Goal: Task Accomplishment & Management: Use online tool/utility

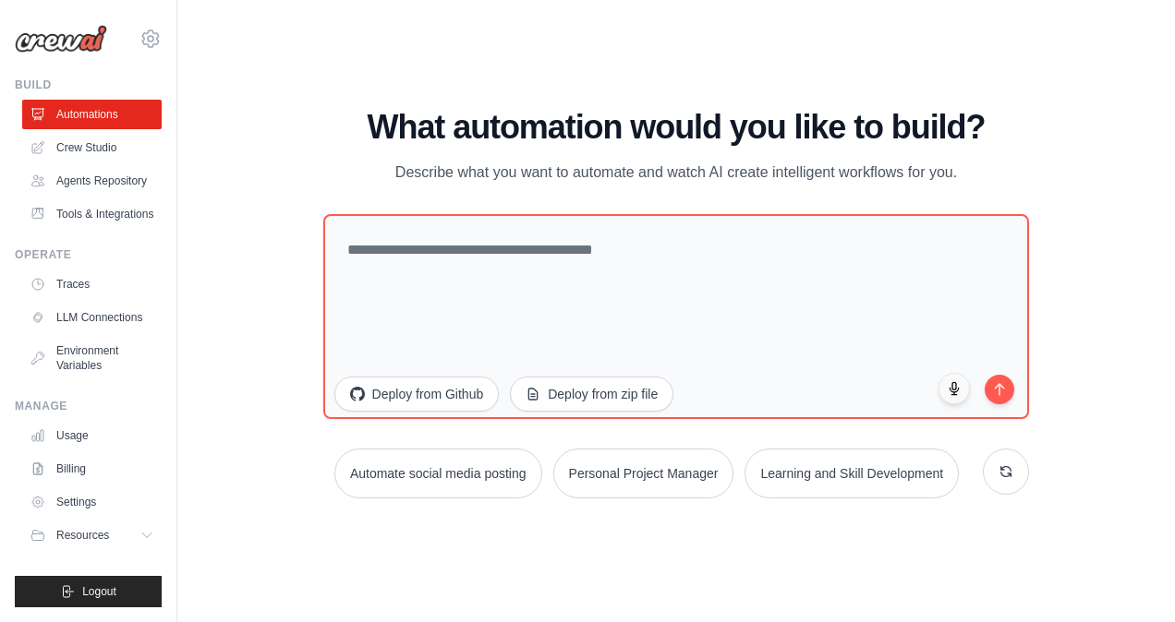
click at [68, 42] on img at bounding box center [61, 39] width 92 height 28
click at [71, 140] on link "Crew Studio" at bounding box center [93, 148] width 139 height 30
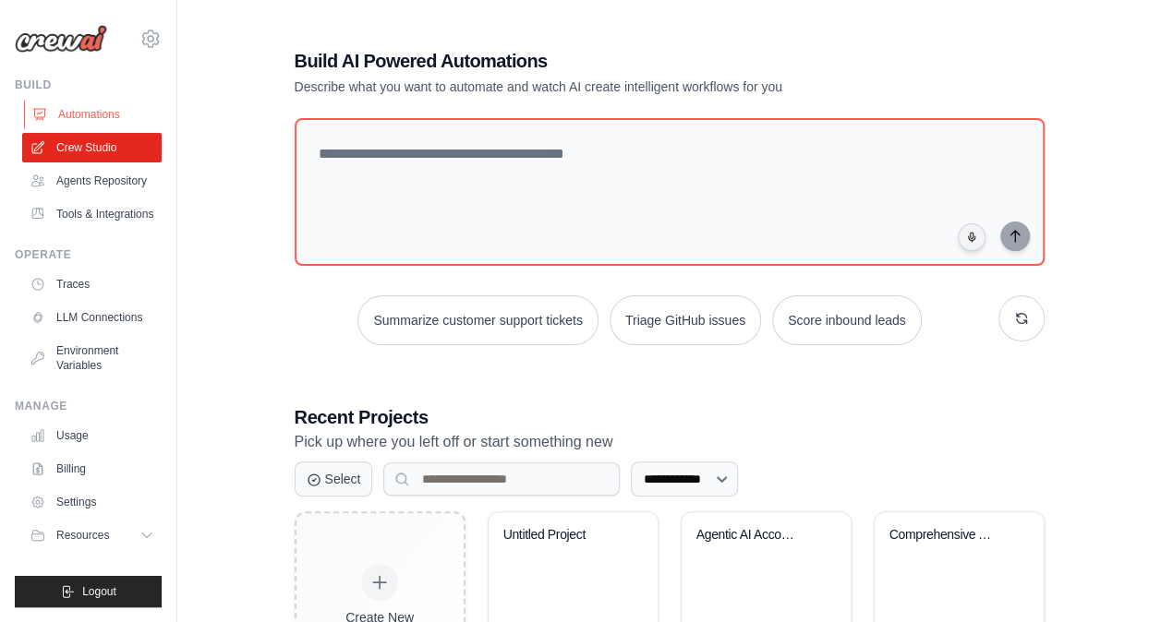
click at [102, 121] on link "Automations" at bounding box center [93, 115] width 139 height 30
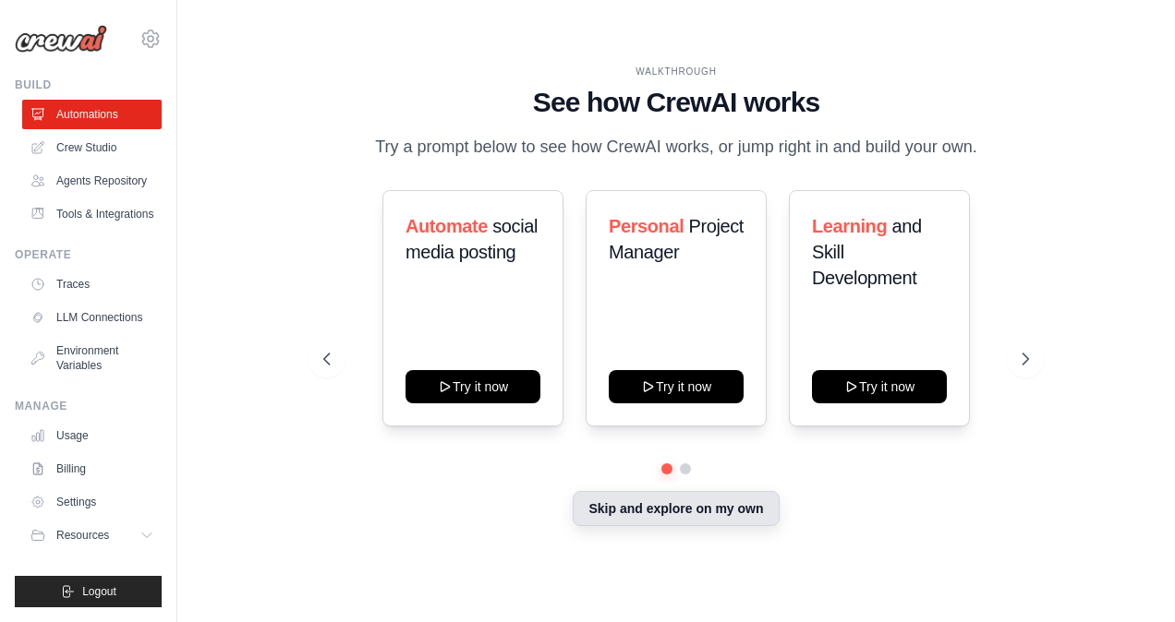
click at [630, 519] on button "Skip and explore on my own" at bounding box center [675, 508] width 206 height 35
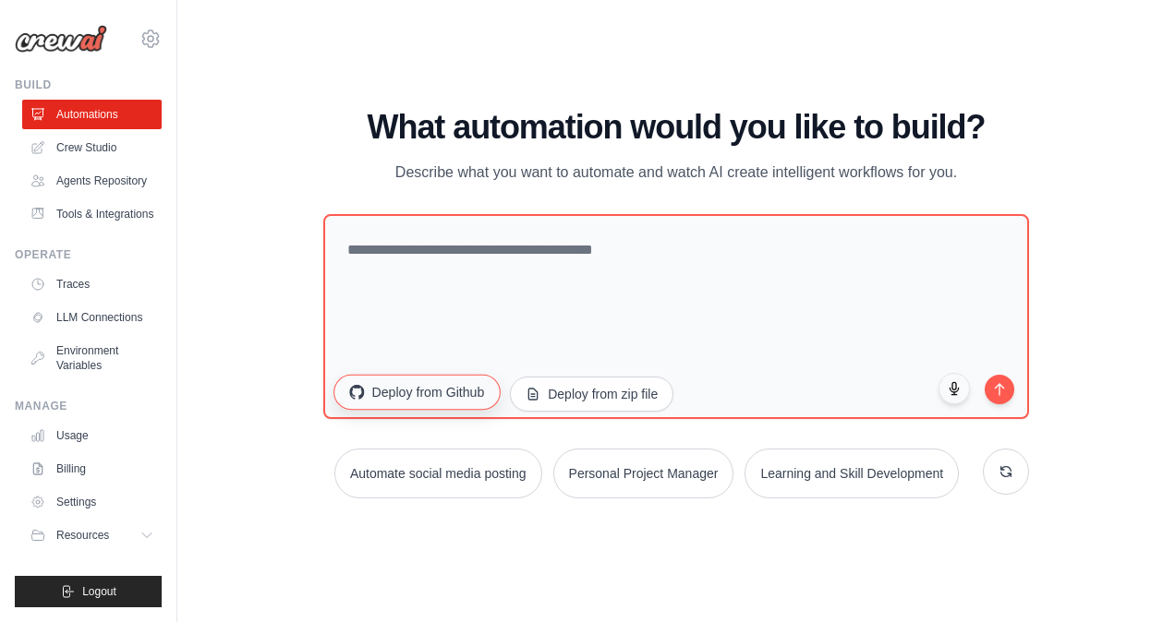
click at [419, 388] on button "Deploy from Github" at bounding box center [416, 392] width 166 height 35
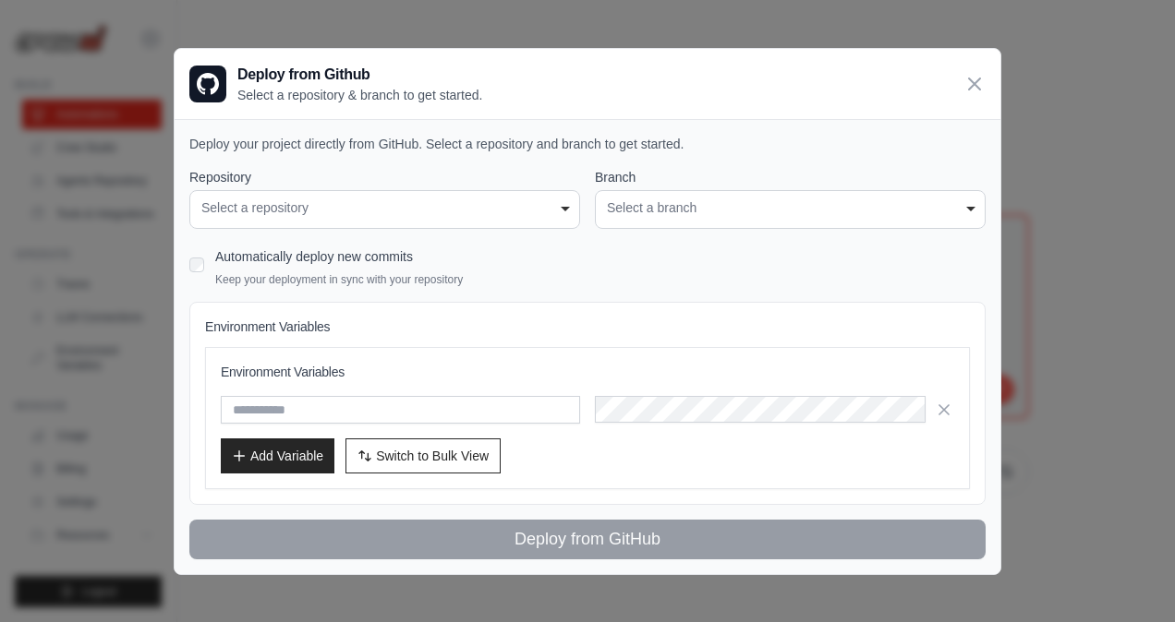
click at [391, 222] on div "**********" at bounding box center [384, 209] width 391 height 39
click at [383, 280] on p "Keep your deployment in sync with your repository" at bounding box center [338, 279] width 247 height 15
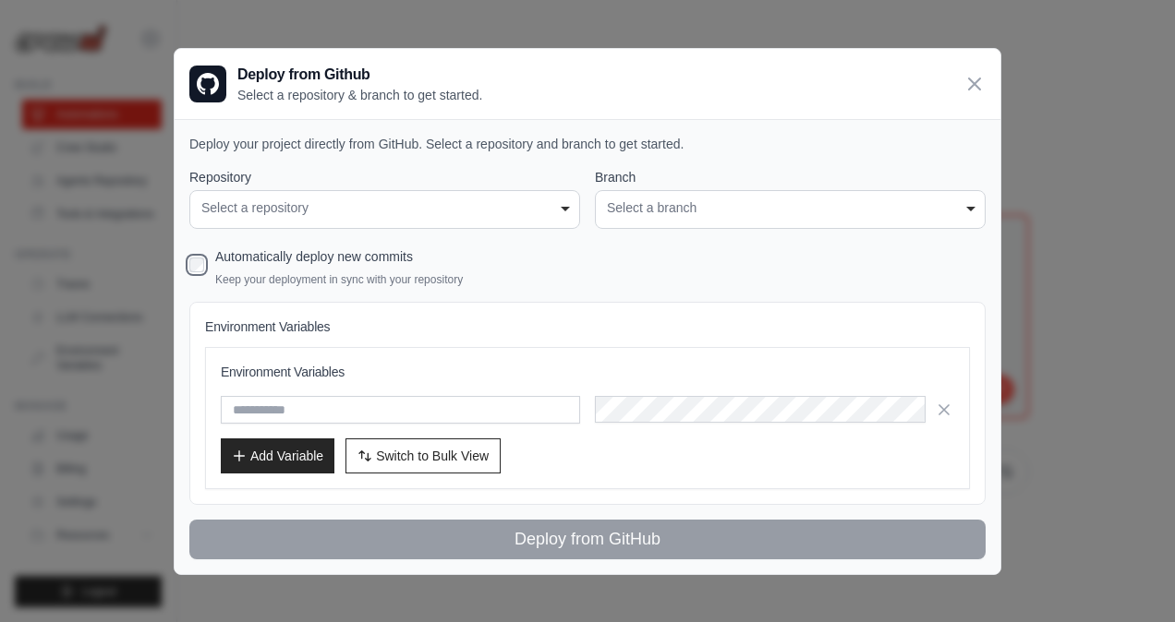
click at [753, 204] on div "Select a branch" at bounding box center [790, 208] width 367 height 19
click at [500, 202] on div "Select a repository" at bounding box center [384, 208] width 367 height 19
click at [979, 79] on icon at bounding box center [974, 83] width 11 height 11
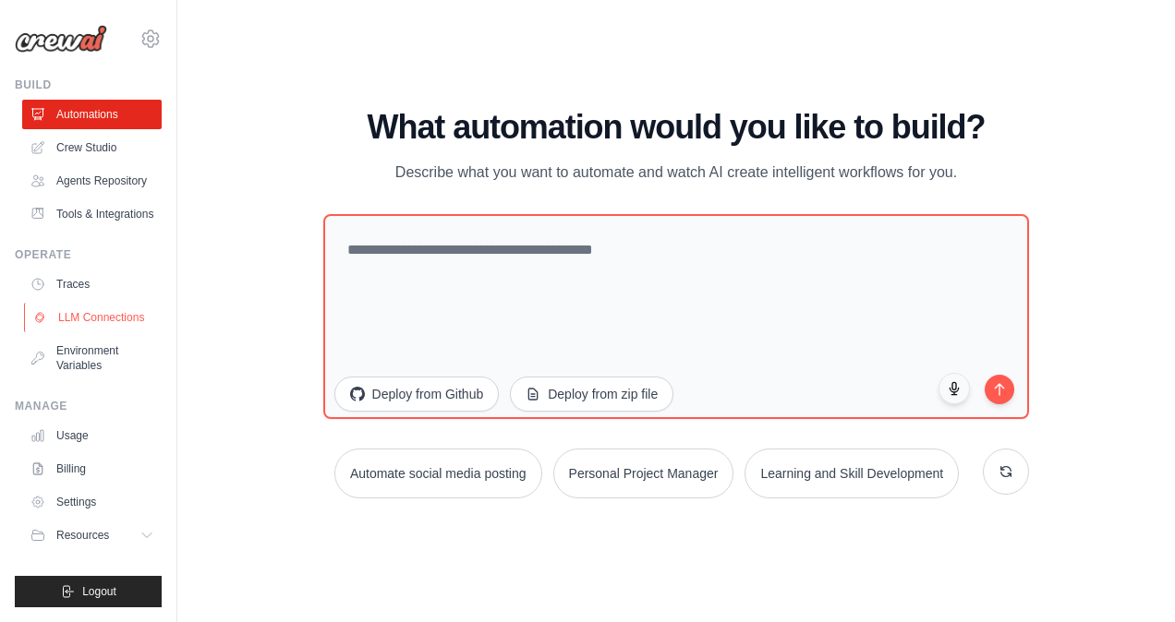
click at [96, 314] on link "LLM Connections" at bounding box center [93, 318] width 139 height 30
